Goal: Information Seeking & Learning: Learn about a topic

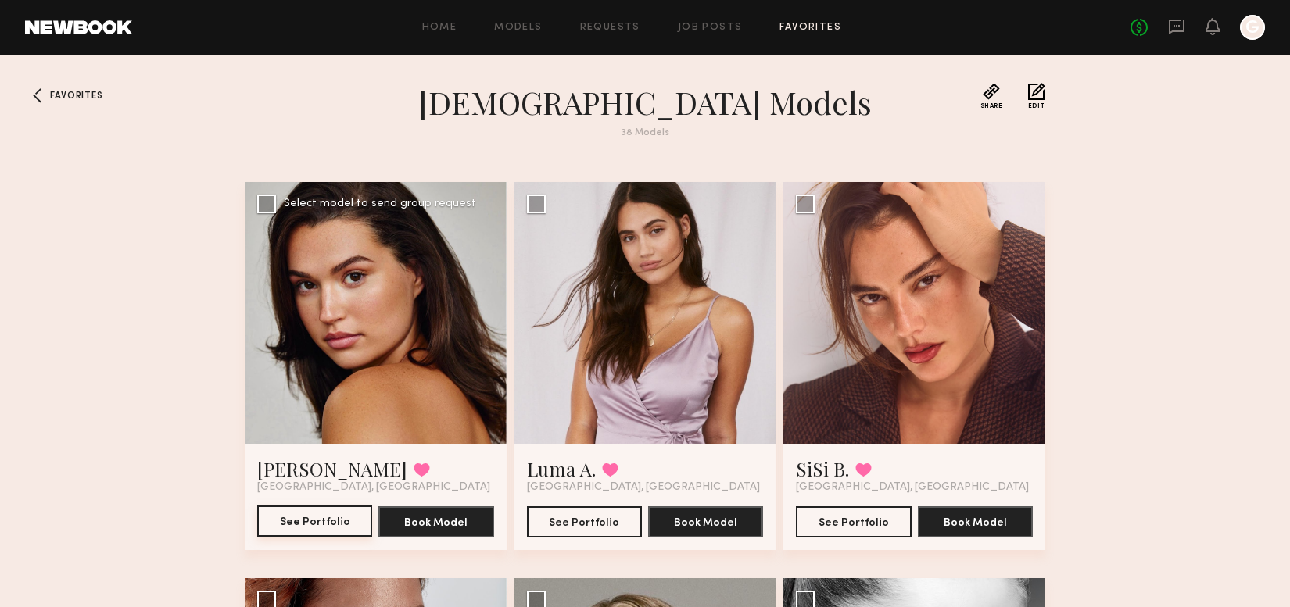
click at [335, 524] on button "See Portfolio" at bounding box center [314, 521] width 115 height 31
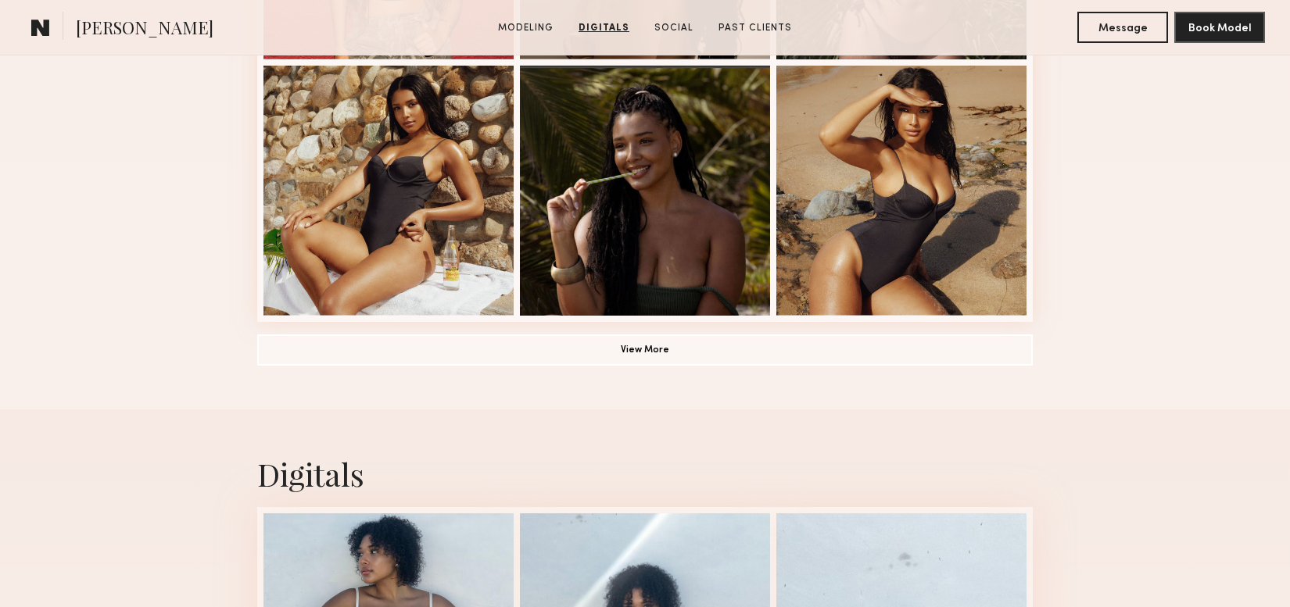
scroll to position [1162, 0]
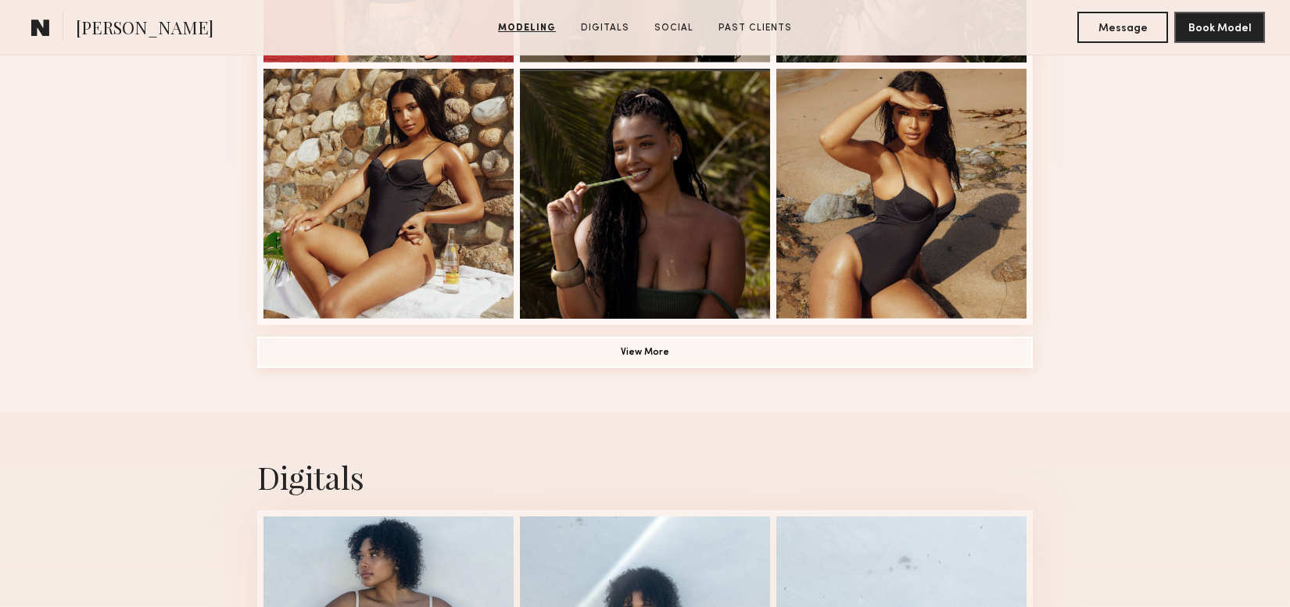
click at [632, 345] on button "View More" at bounding box center [644, 352] width 775 height 31
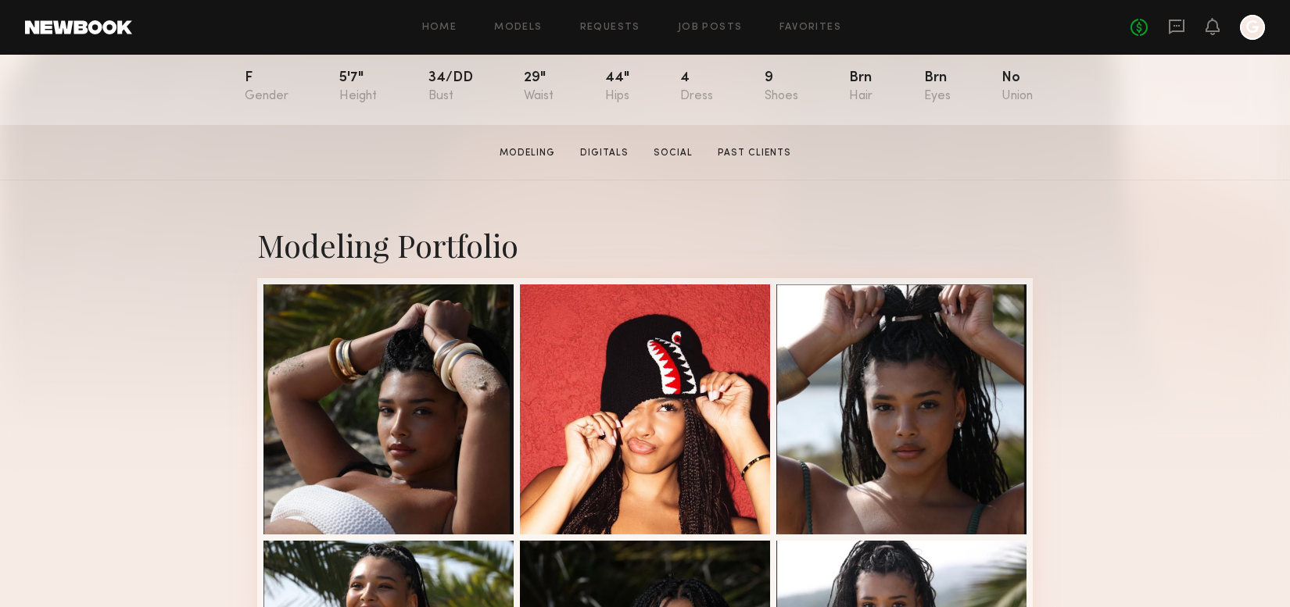
scroll to position [0, 0]
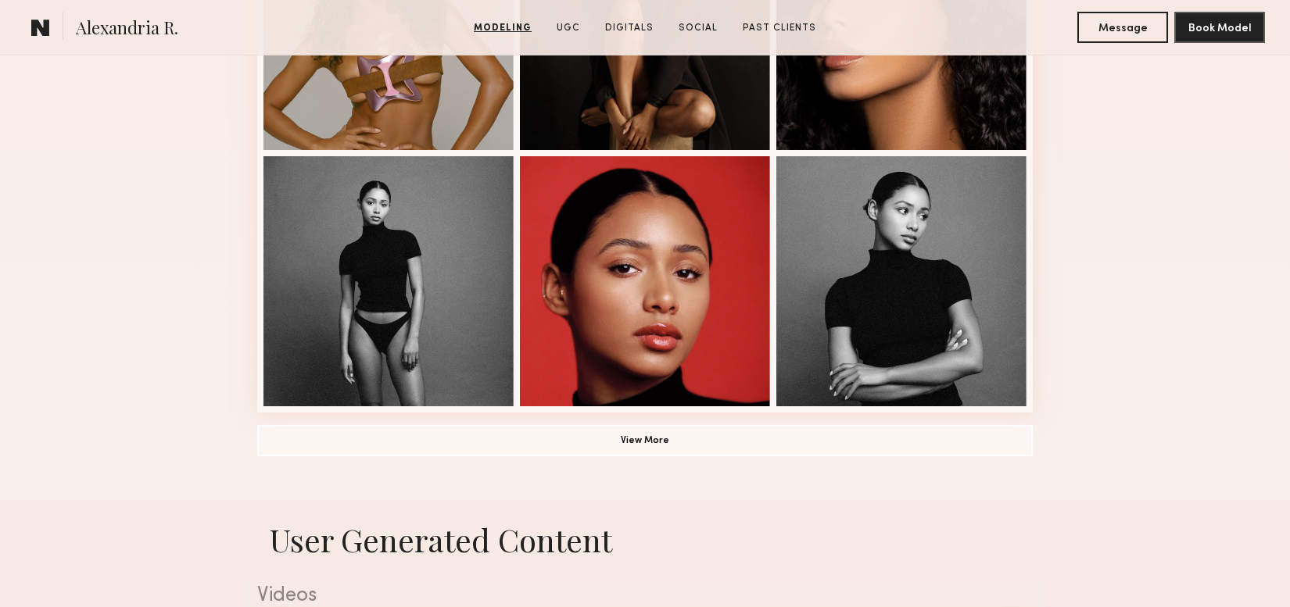
scroll to position [933, 0]
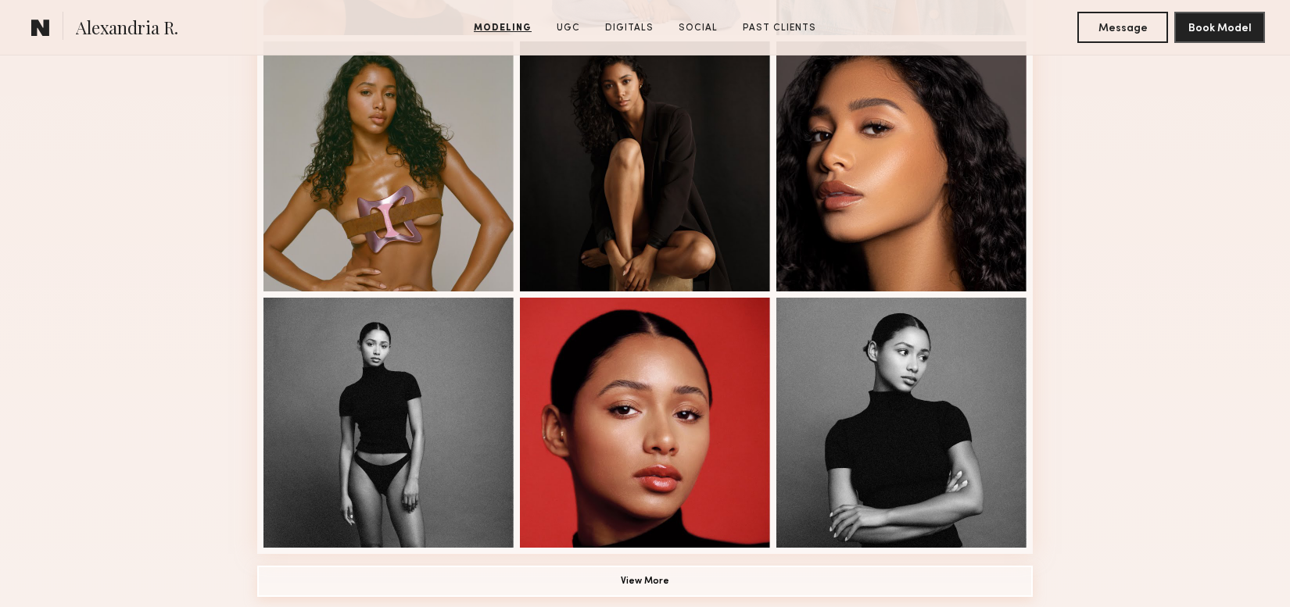
click at [578, 579] on button "View More" at bounding box center [644, 581] width 775 height 31
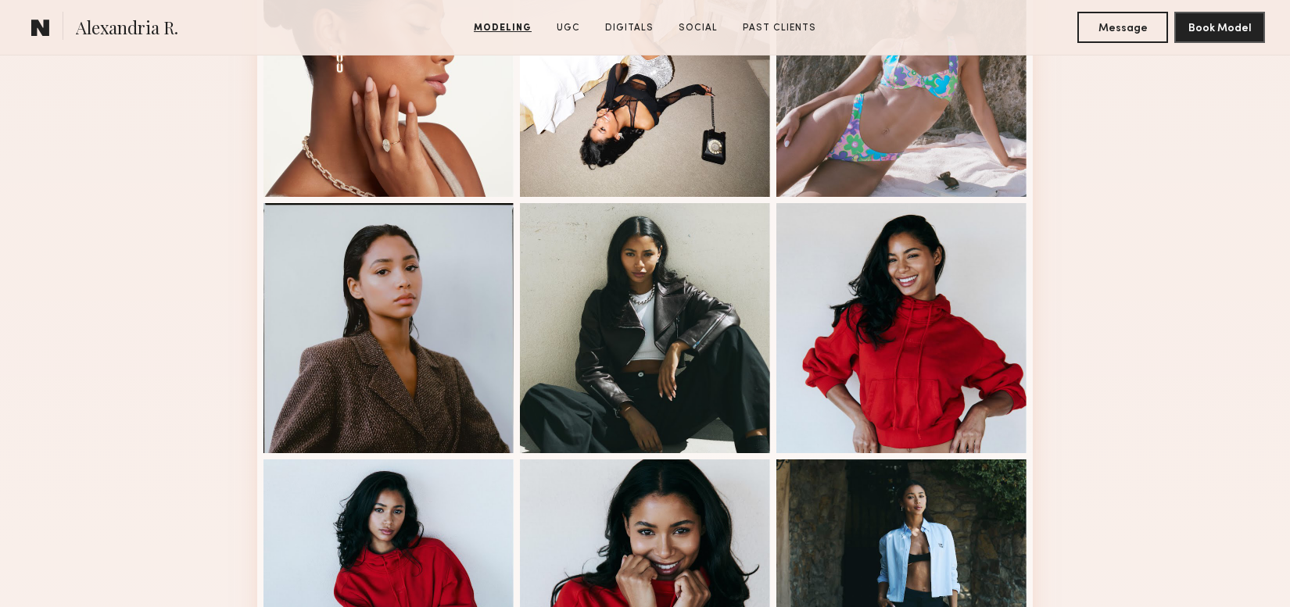
scroll to position [1532, 0]
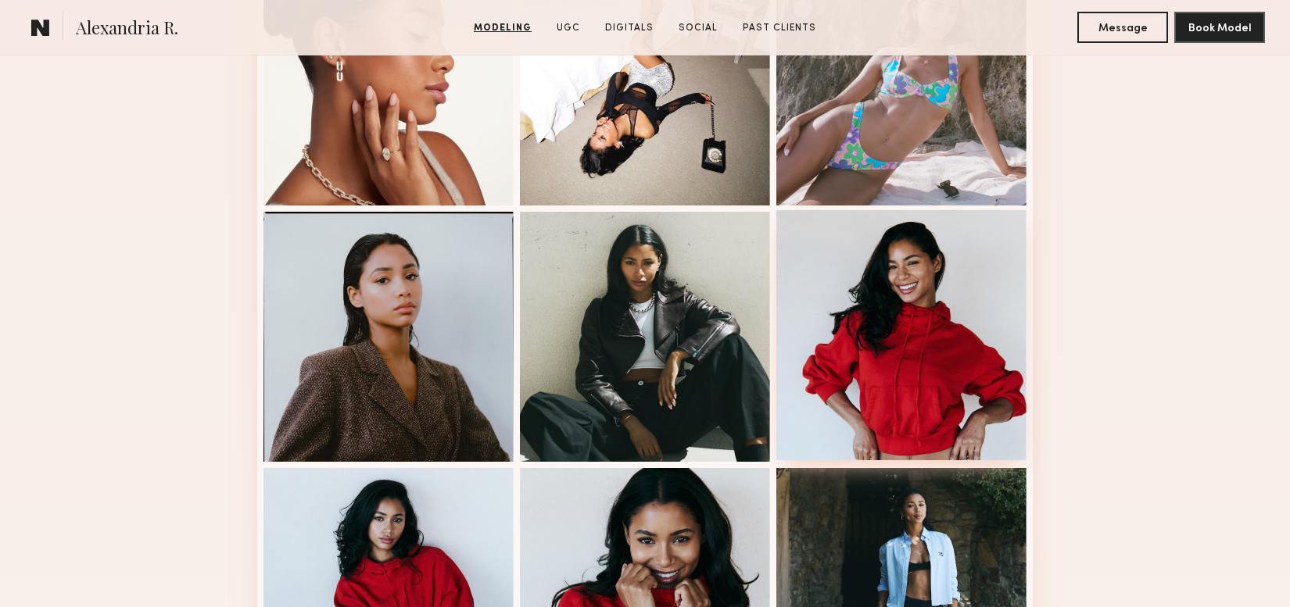
click at [898, 363] on div at bounding box center [901, 335] width 250 height 250
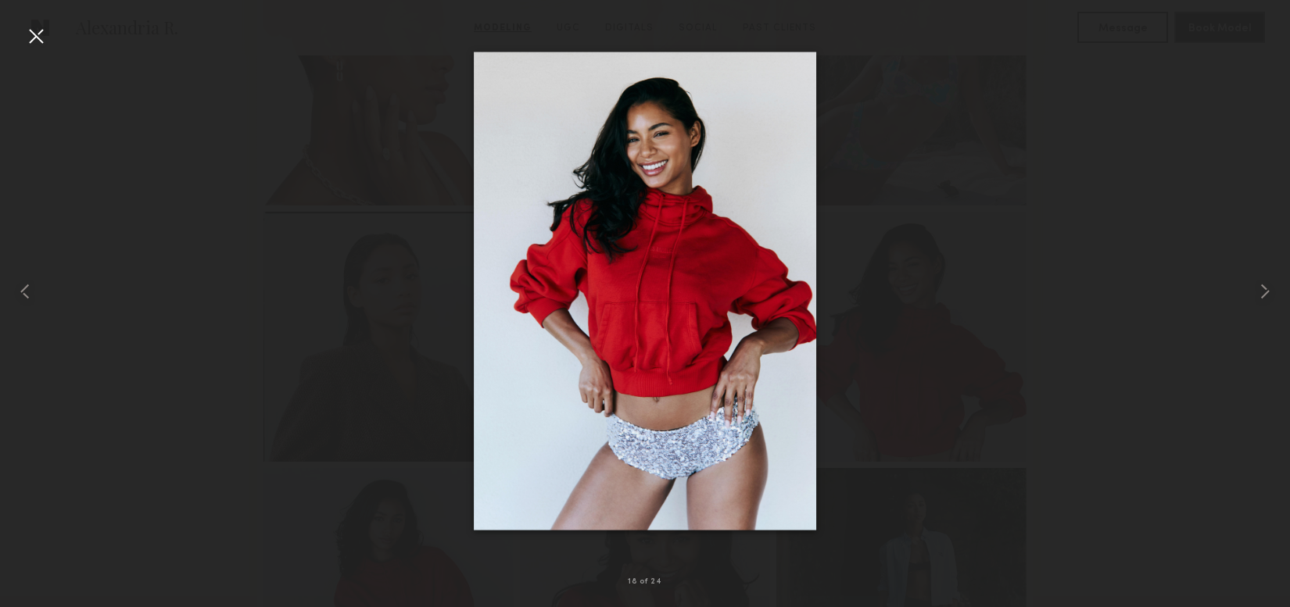
click at [960, 346] on div at bounding box center [645, 291] width 1290 height 532
click at [44, 39] on div at bounding box center [35, 35] width 25 height 25
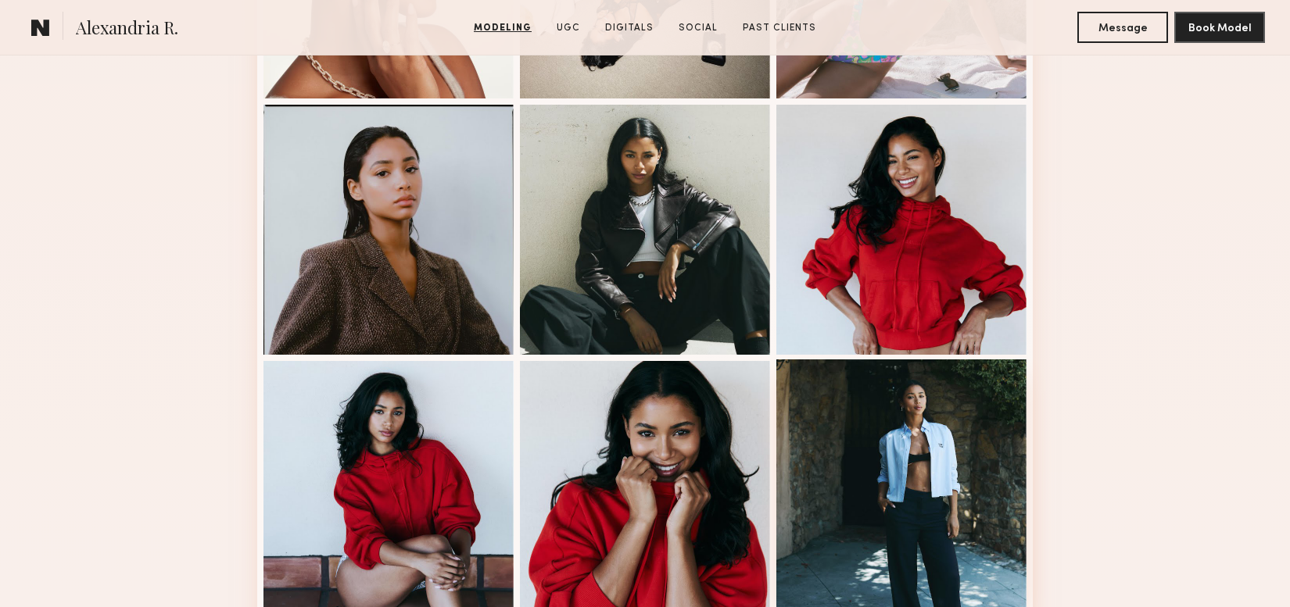
scroll to position [0, 0]
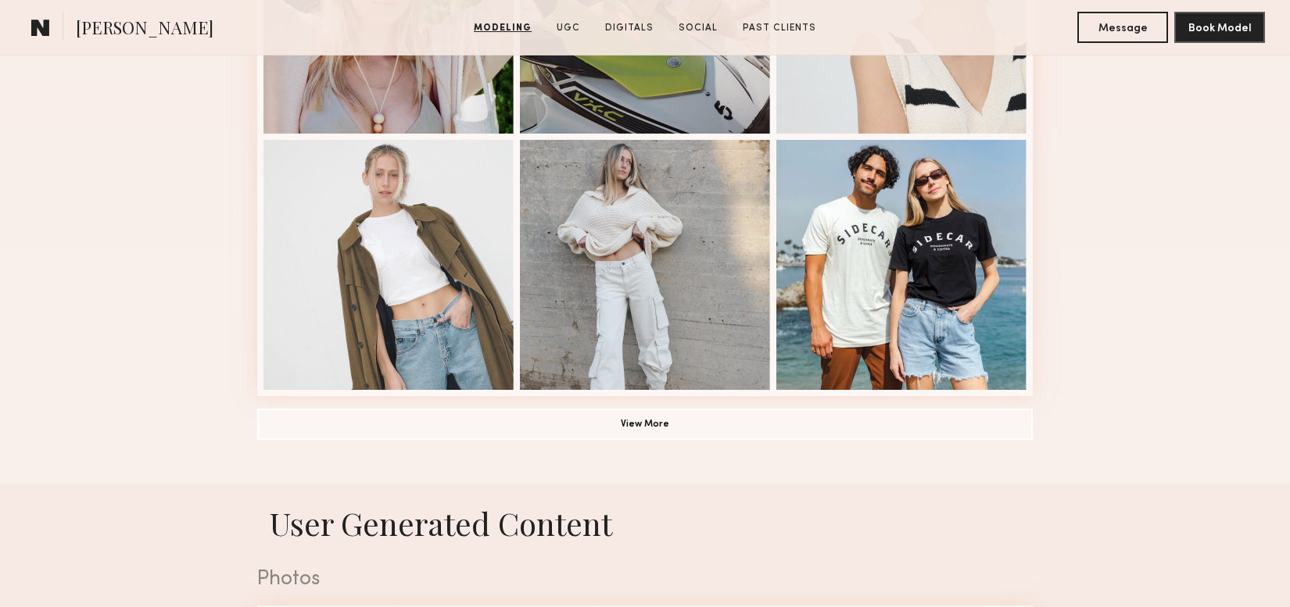
scroll to position [1099, 0]
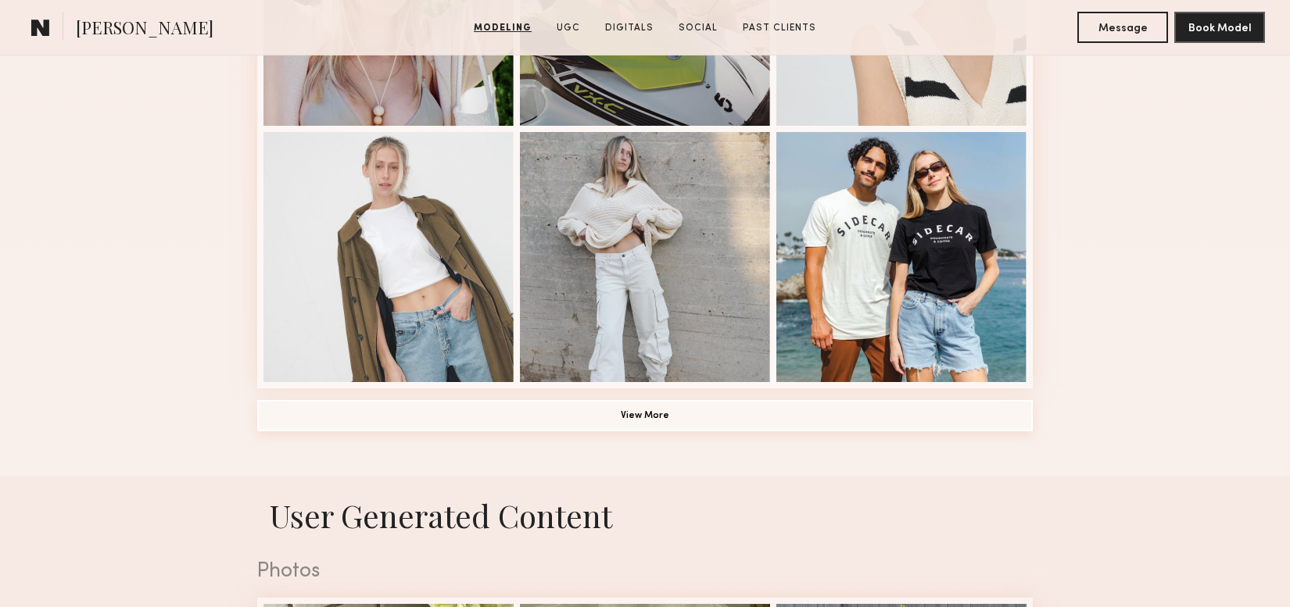
click at [645, 423] on button "View More" at bounding box center [644, 415] width 775 height 31
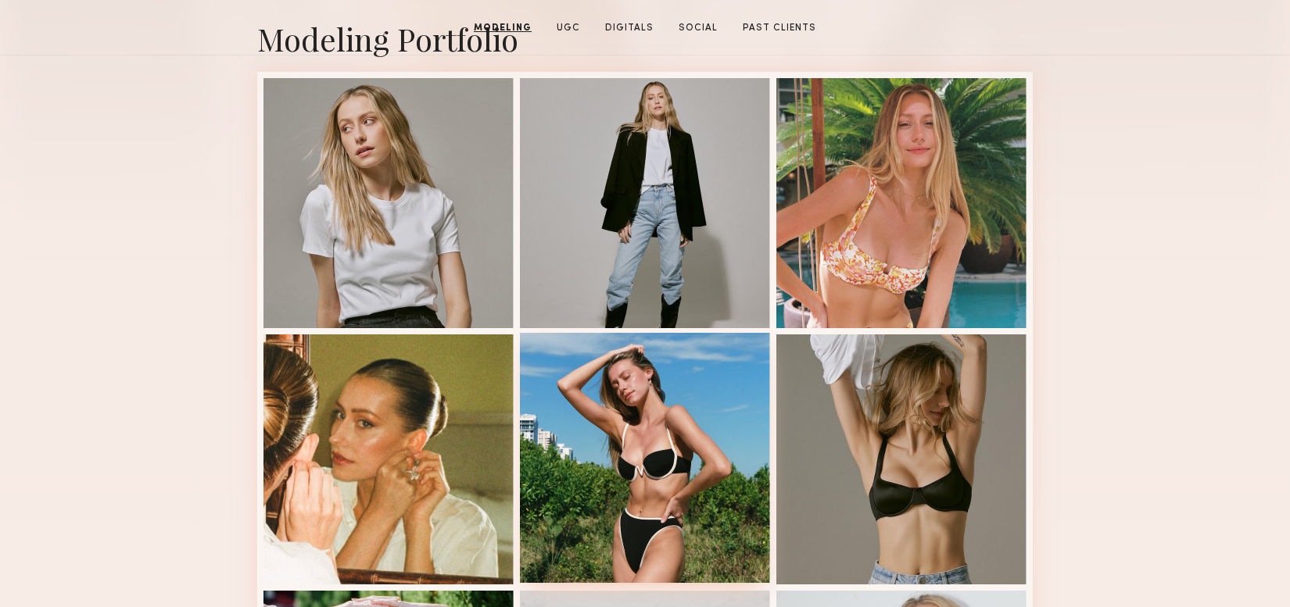
scroll to position [0, 0]
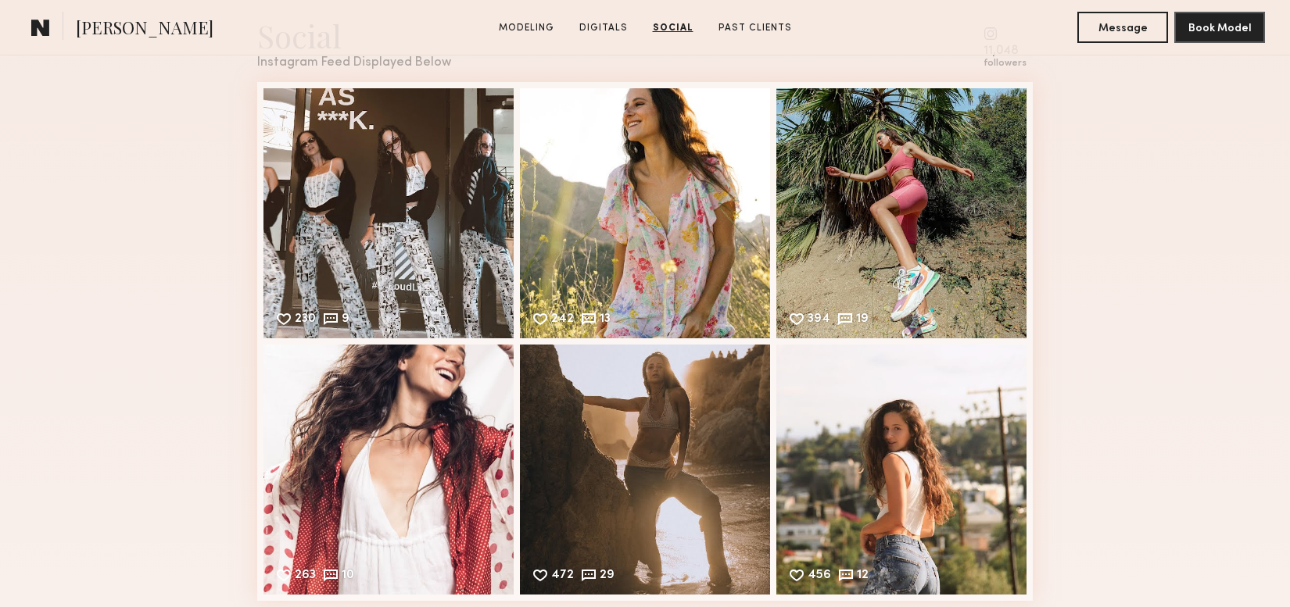
scroll to position [1965, 0]
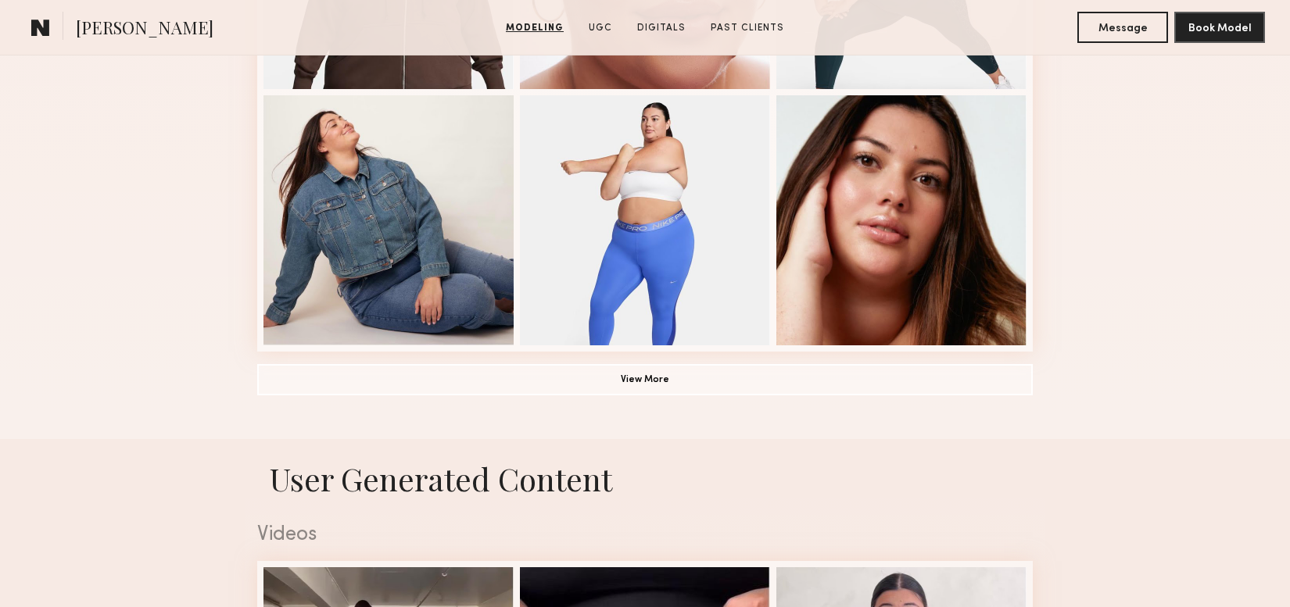
scroll to position [1142, 0]
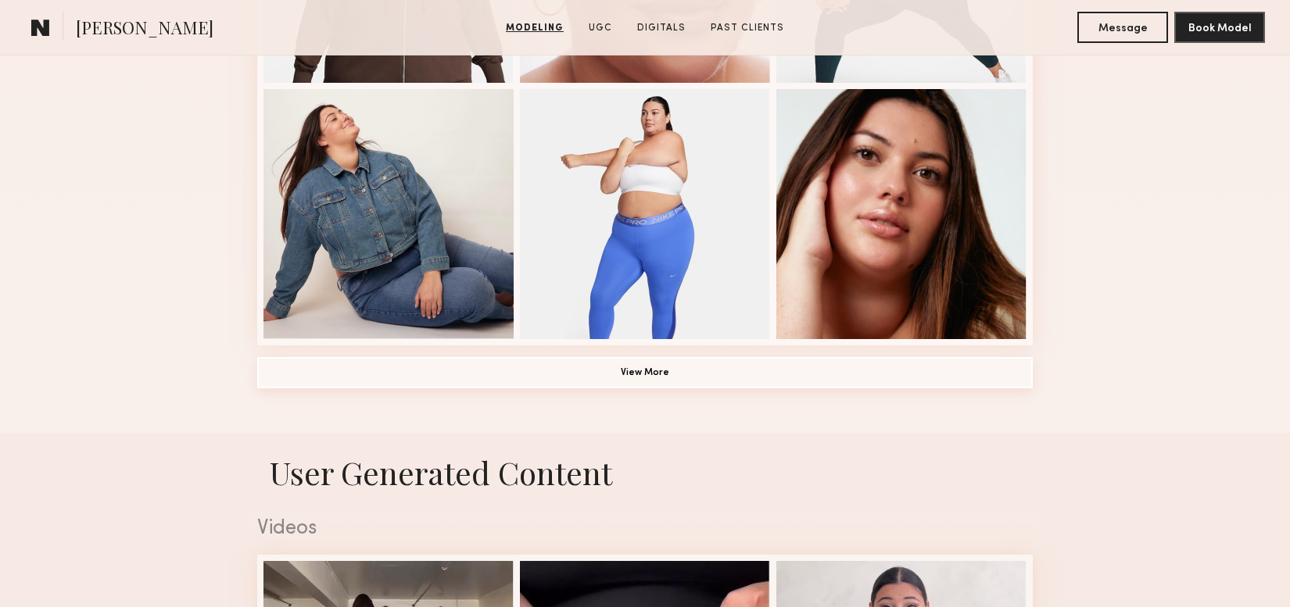
click at [606, 366] on button "View More" at bounding box center [644, 372] width 775 height 31
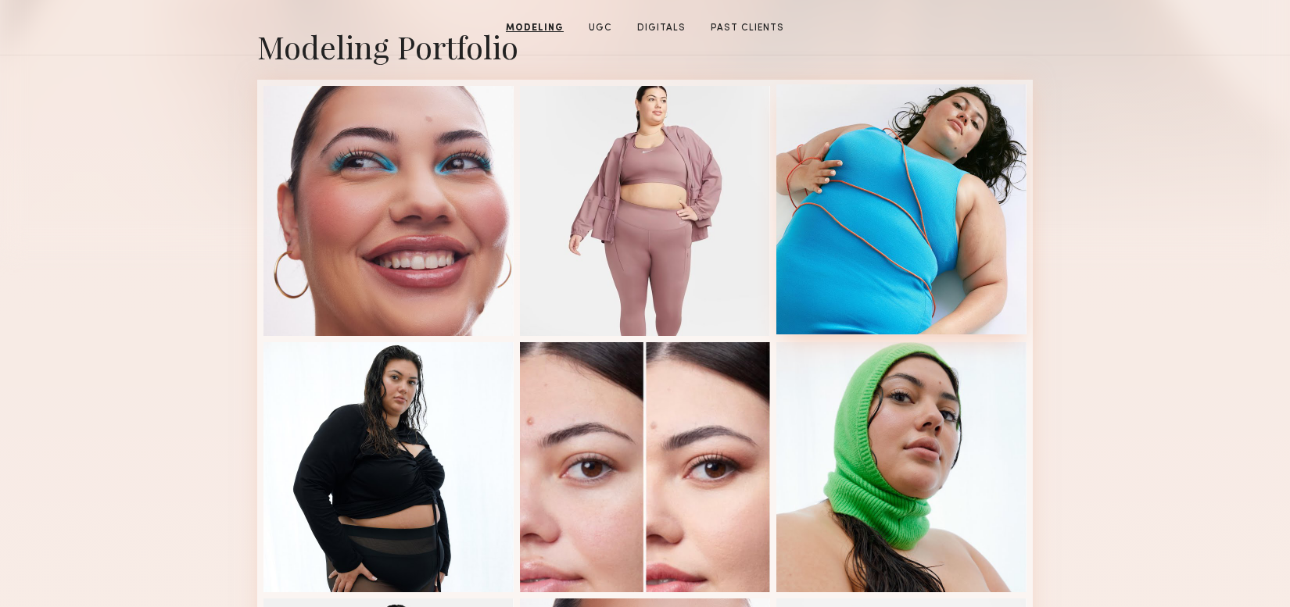
scroll to position [0, 0]
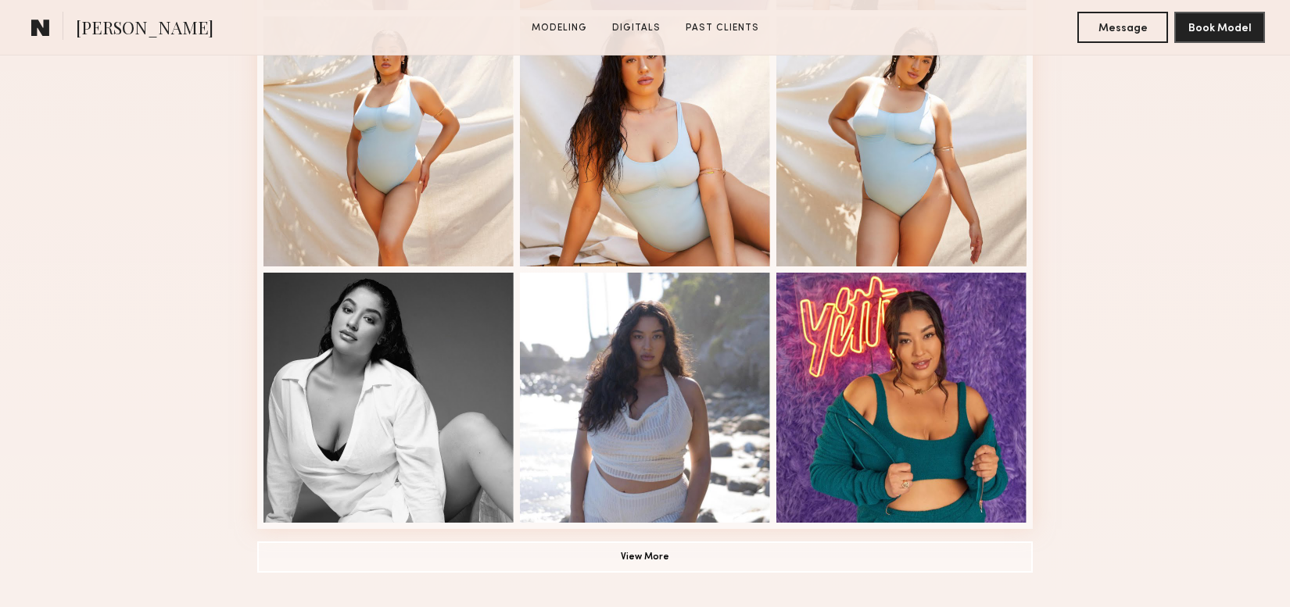
scroll to position [1176, 0]
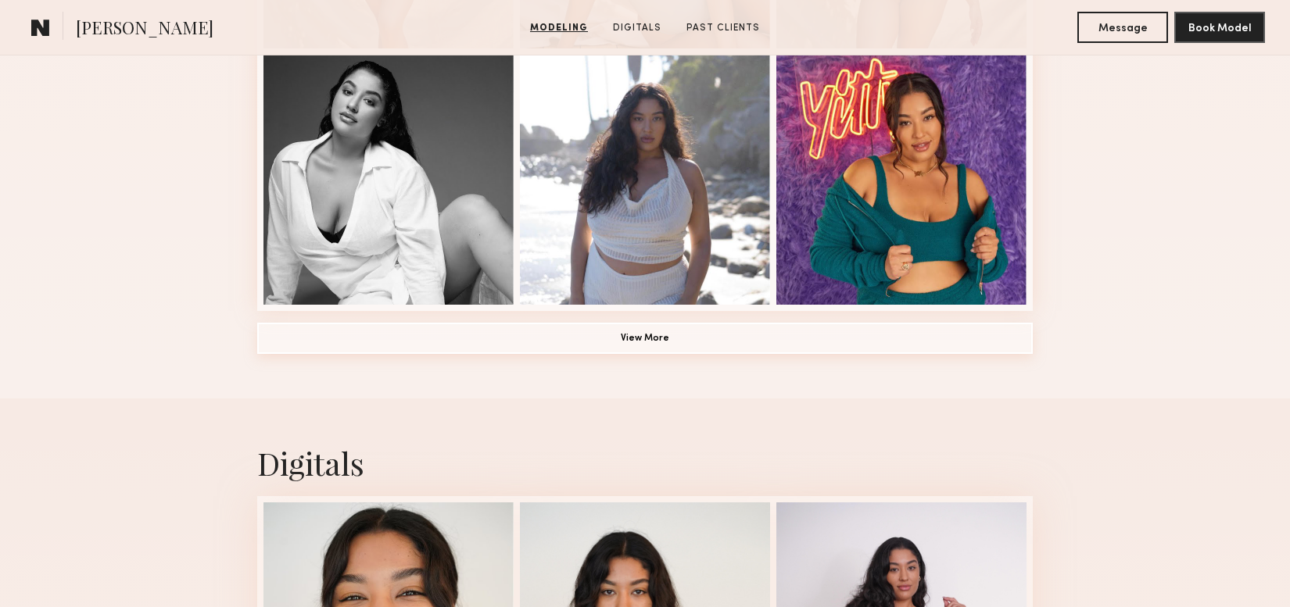
click at [661, 330] on button "View More" at bounding box center [644, 338] width 775 height 31
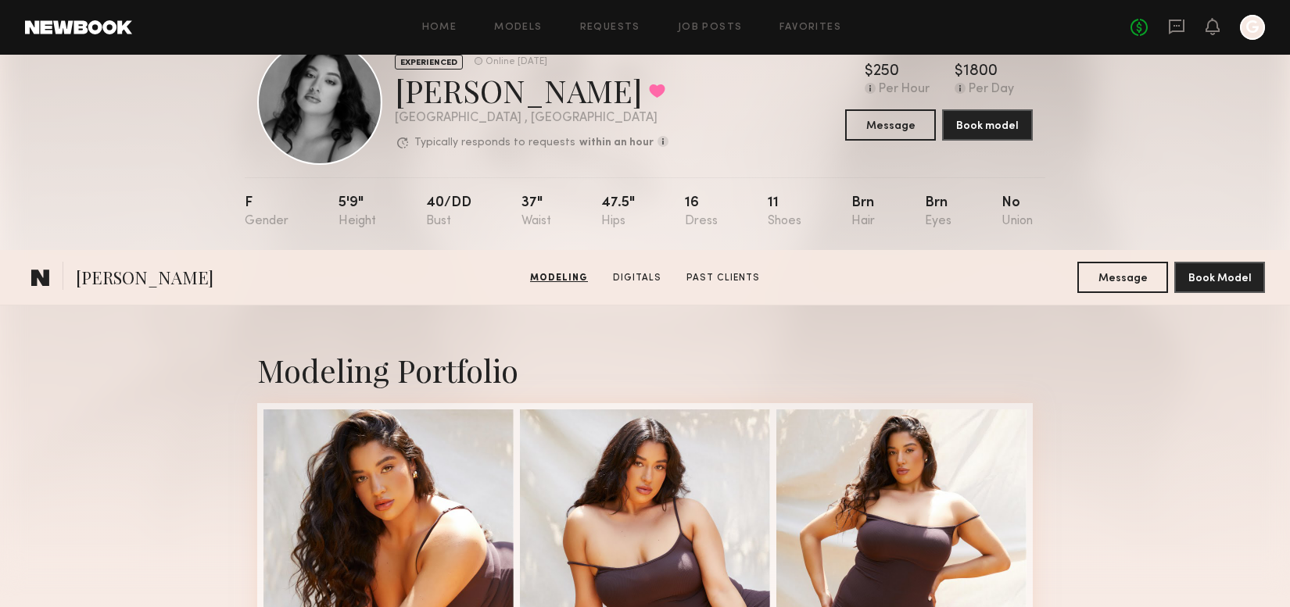
scroll to position [0, 0]
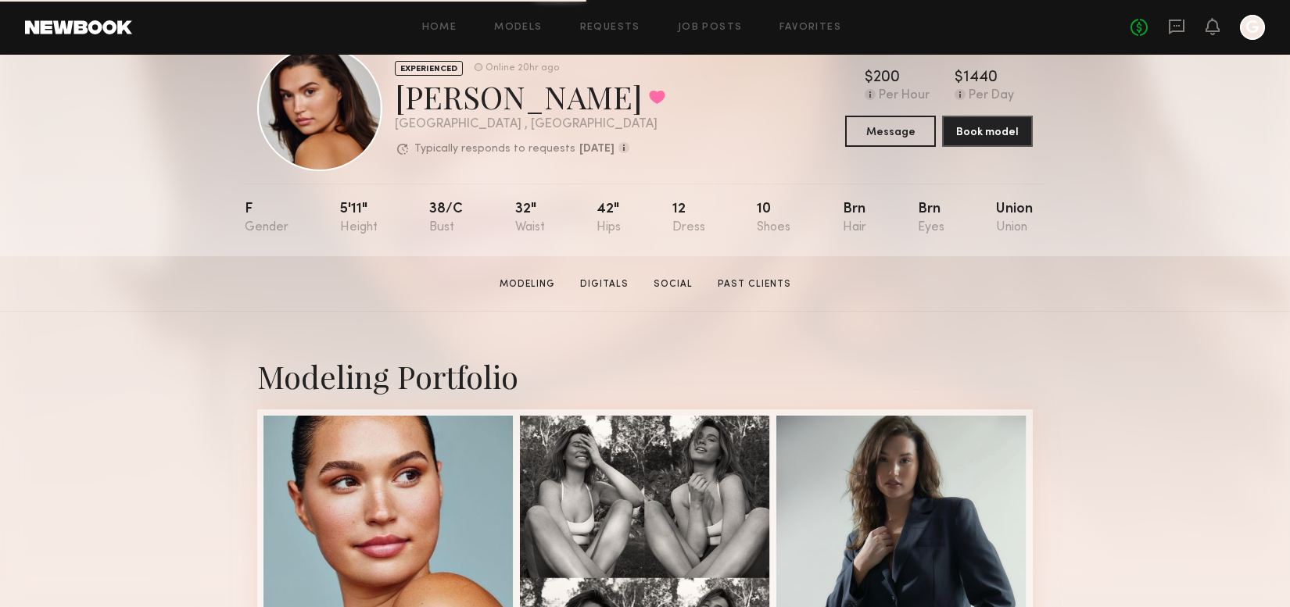
scroll to position [45, 0]
